Goal: Check status: Check status

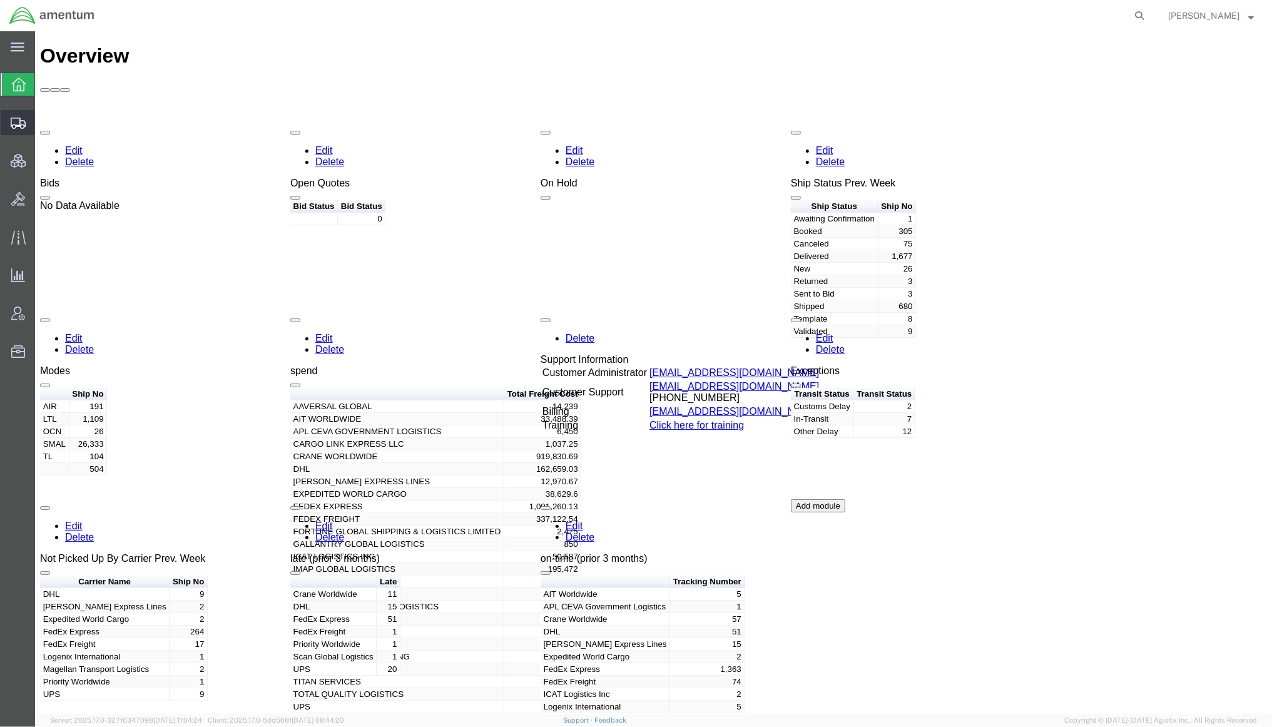
click at [43, 124] on span "Shipments" at bounding box center [38, 122] width 9 height 25
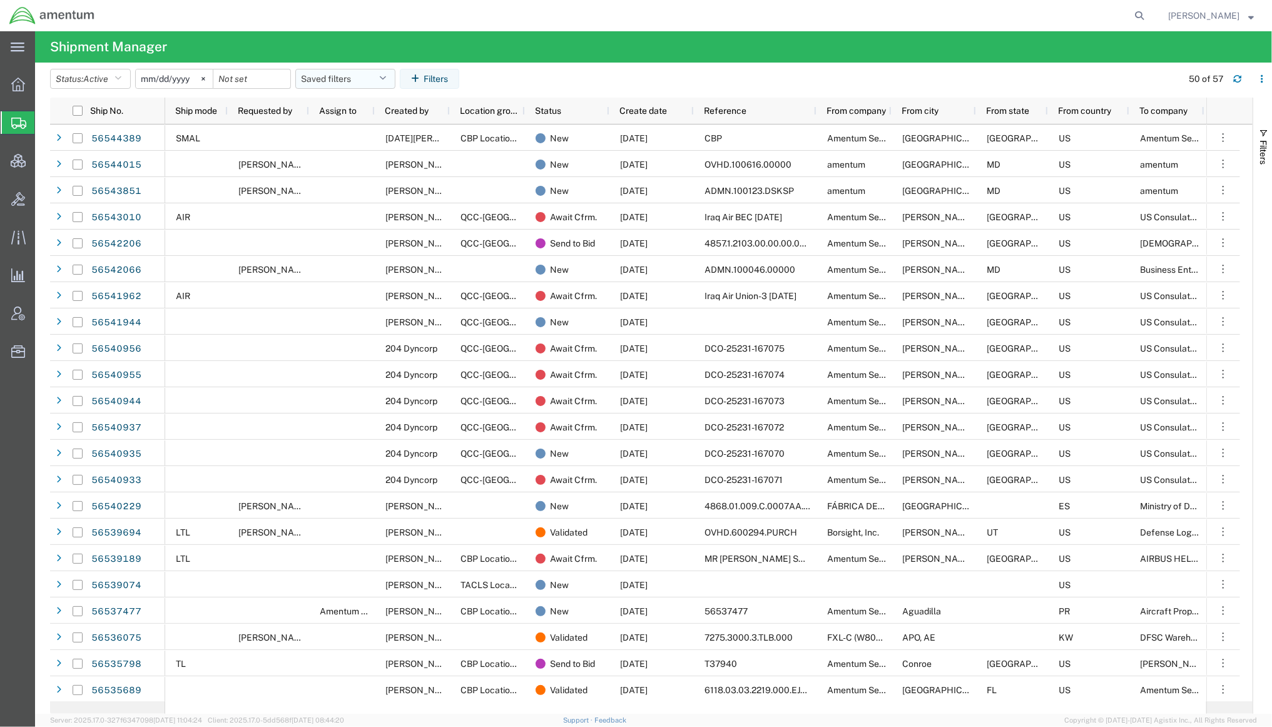
click at [343, 71] on button "Saved filters" at bounding box center [345, 79] width 100 height 20
click at [366, 153] on span "Active DCI shipments" at bounding box center [379, 156] width 164 height 23
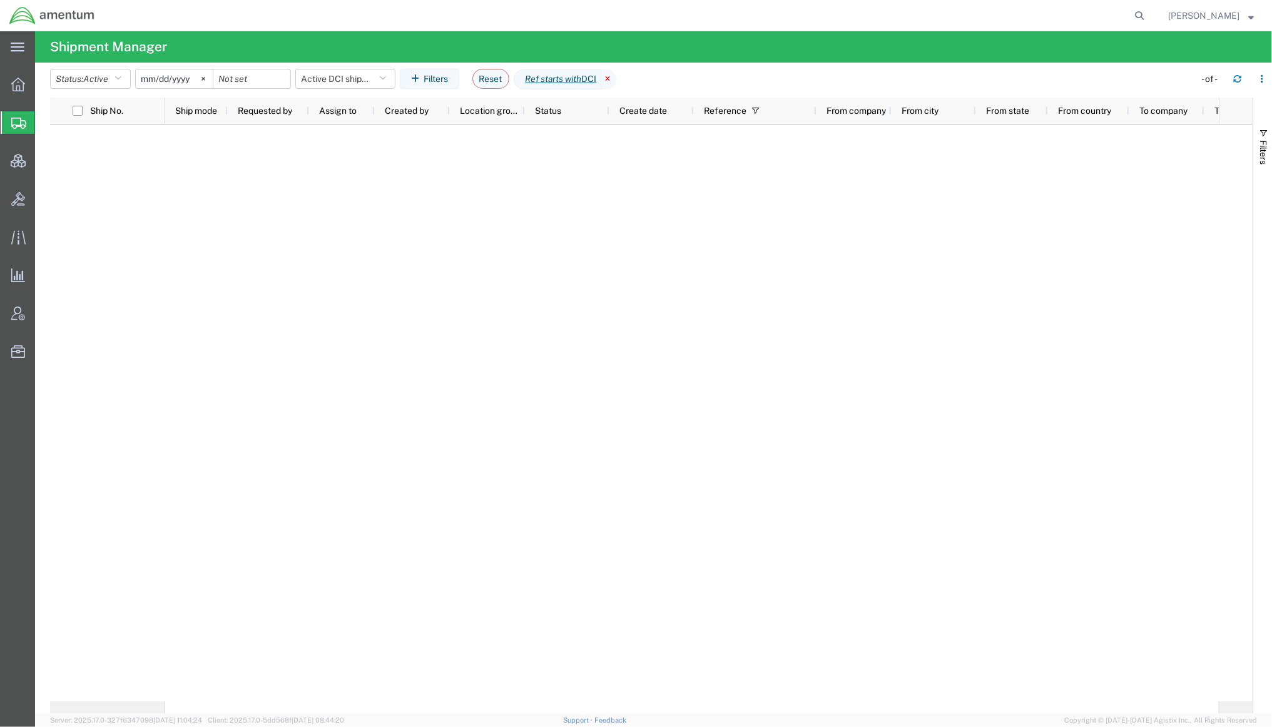
click at [616, 80] on icon at bounding box center [608, 79] width 15 height 20
